Goal: Find specific page/section: Find specific page/section

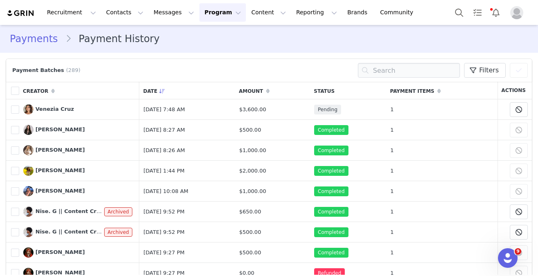
click at [453, 0] on div "Recruitment Recruitment Creator Search Curated Lists Landing Pages Web Extensio…" at bounding box center [269, 12] width 538 height 25
click at [122, 15] on button "Contacts Contacts" at bounding box center [124, 12] width 47 height 18
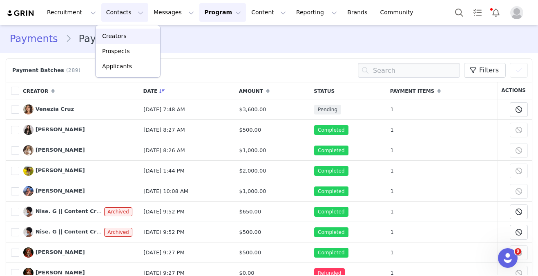
click at [122, 34] on p "Creators" at bounding box center [114, 36] width 24 height 9
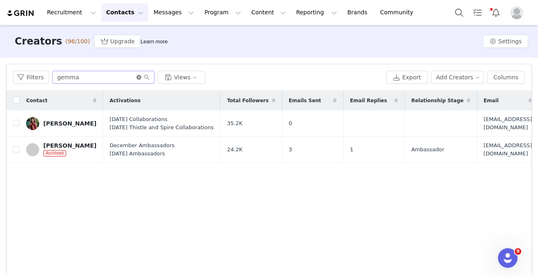
click at [138, 76] on icon "icon: close-circle" at bounding box center [138, 77] width 5 height 5
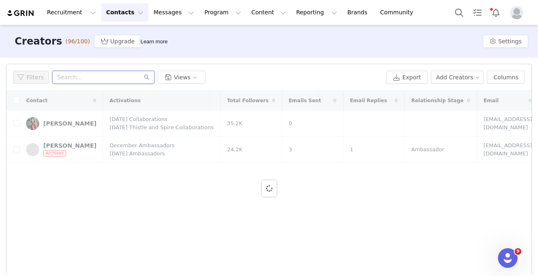
click at [130, 83] on input "text" at bounding box center [103, 77] width 102 height 13
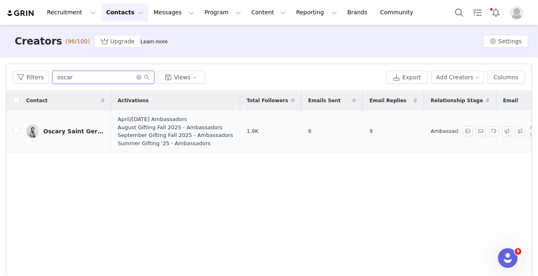
type input "oscar"
click at [96, 127] on link "Oscary Saint Germain" at bounding box center [65, 131] width 78 height 13
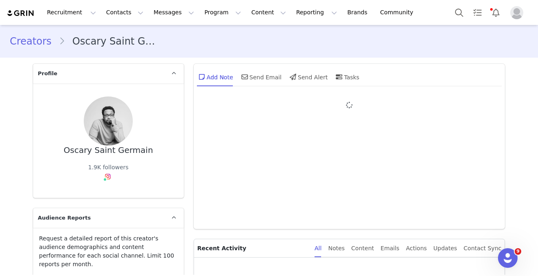
type input "+1 ([GEOGRAPHIC_DATA])"
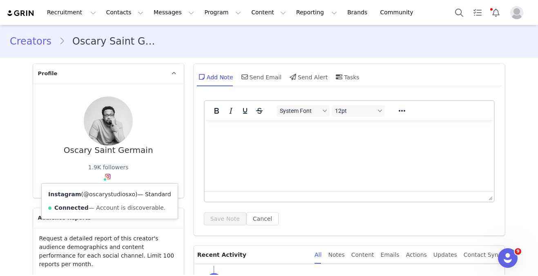
click at [107, 195] on link "@oscarystudiosxo" at bounding box center [109, 194] width 52 height 7
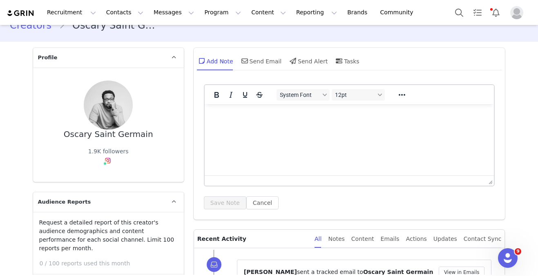
scroll to position [16, 0]
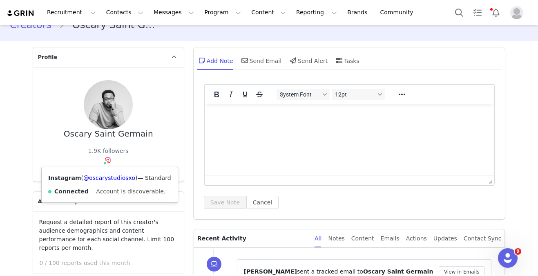
click at [107, 159] on img at bounding box center [108, 160] width 7 height 7
click at [107, 174] on link "@oscarystudiosxo" at bounding box center [109, 177] width 52 height 7
